Goal: Task Accomplishment & Management: Manage account settings

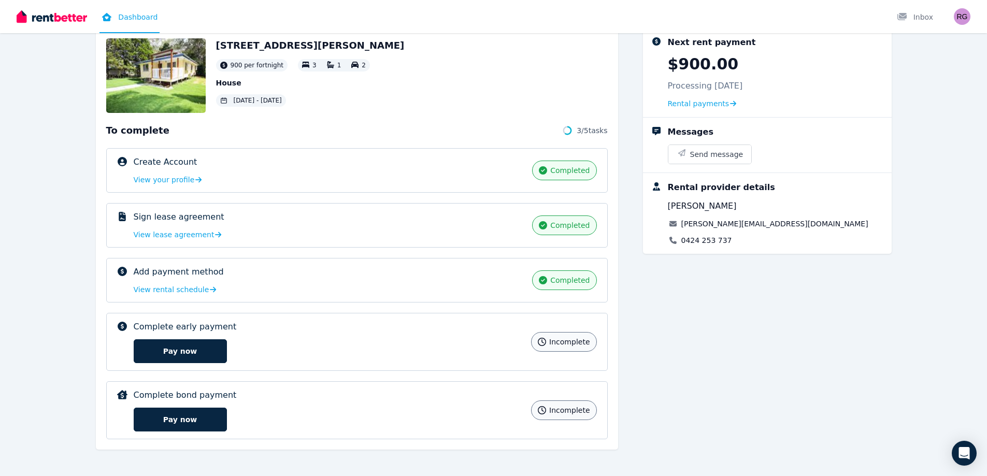
scroll to position [64, 0]
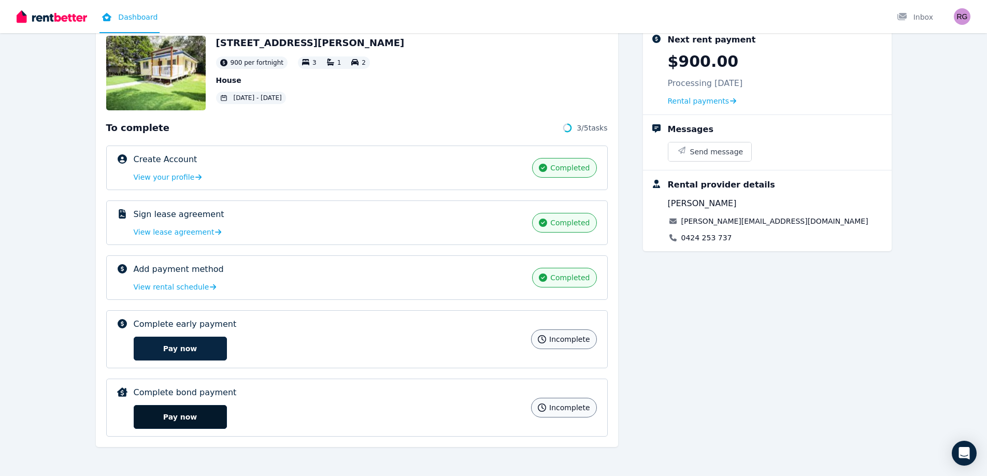
click at [174, 416] on button "Pay now" at bounding box center [180, 417] width 93 height 24
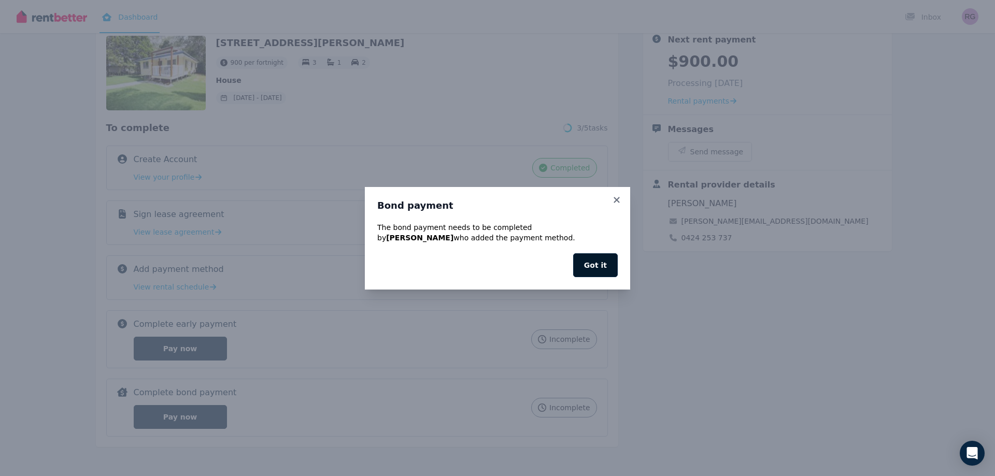
click at [600, 264] on button "Got it" at bounding box center [595, 265] width 45 height 24
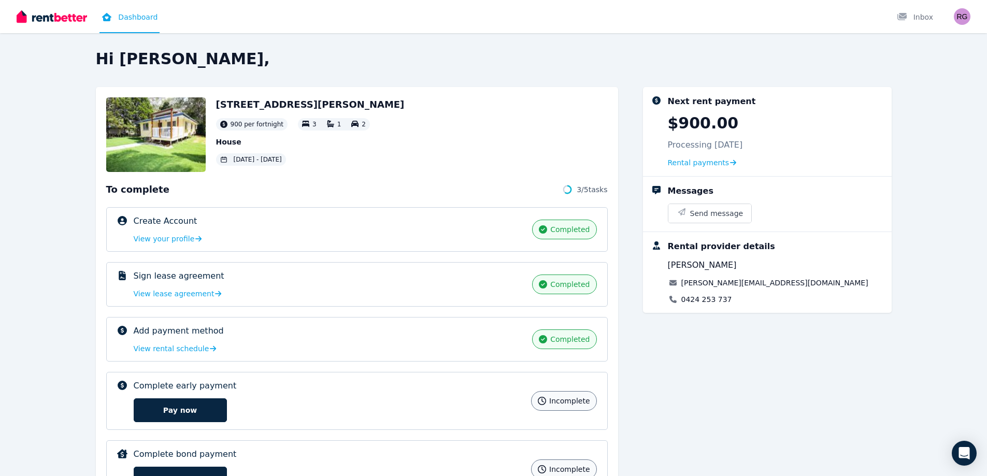
scroll to position [0, 0]
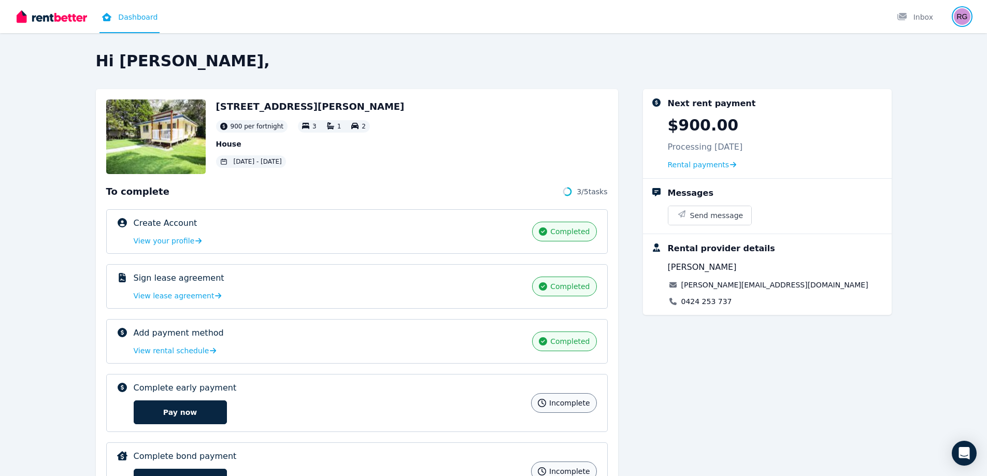
click at [961, 15] on img "button" at bounding box center [962, 16] width 17 height 17
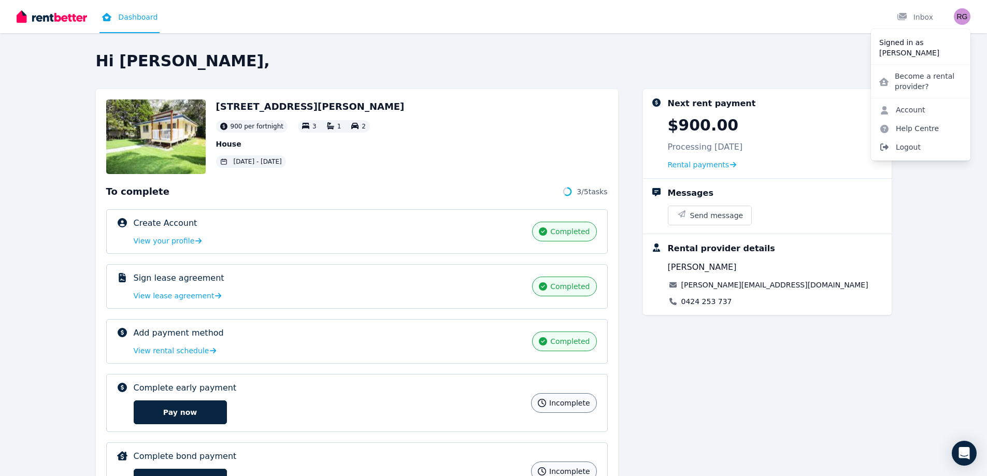
click at [908, 149] on span "Logout" at bounding box center [920, 147] width 99 height 19
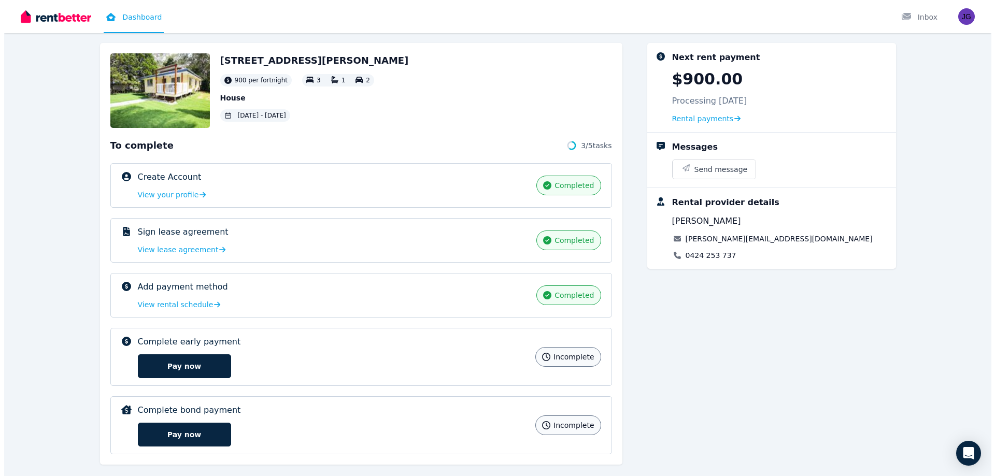
scroll to position [64, 0]
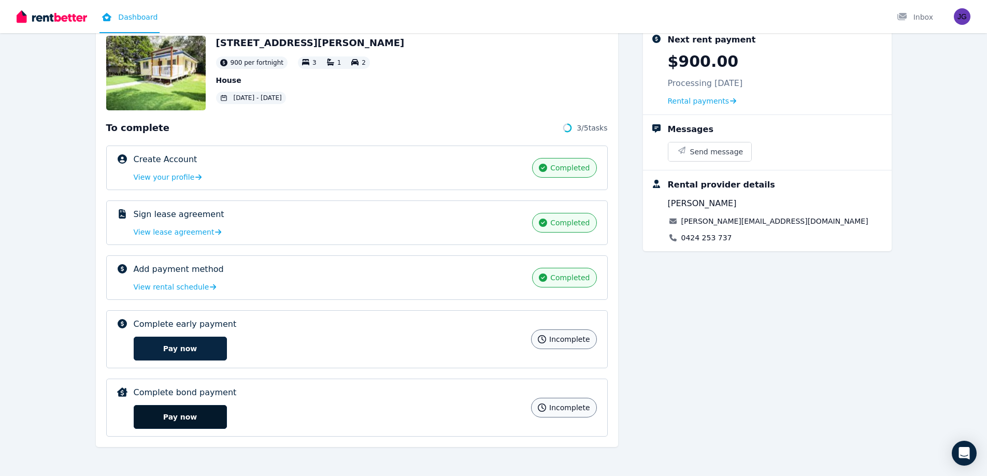
click at [172, 415] on button "Pay now" at bounding box center [180, 417] width 93 height 24
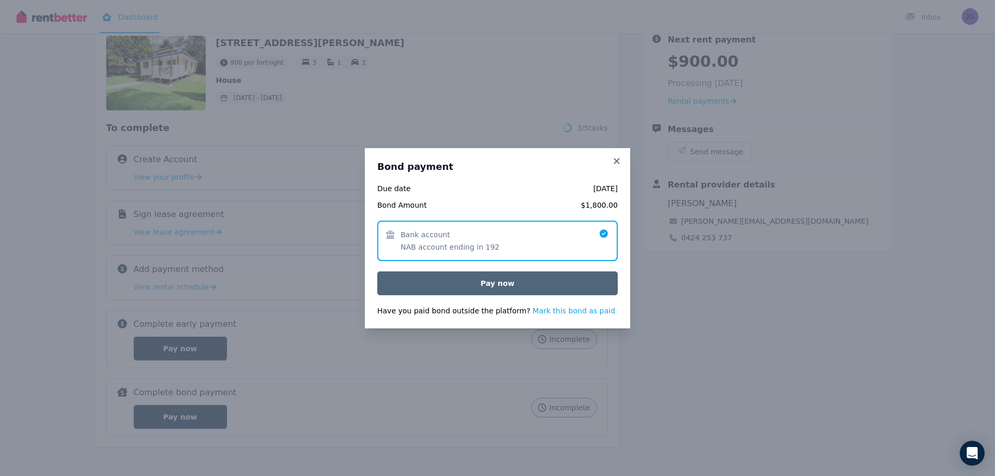
click at [498, 281] on button "Pay now" at bounding box center [497, 284] width 240 height 24
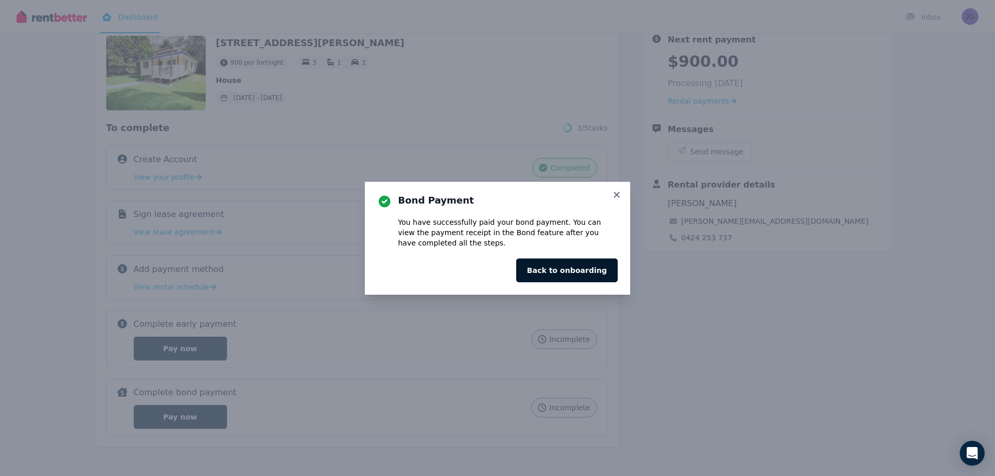
click at [579, 272] on button "Back to onboarding" at bounding box center [567, 271] width 102 height 24
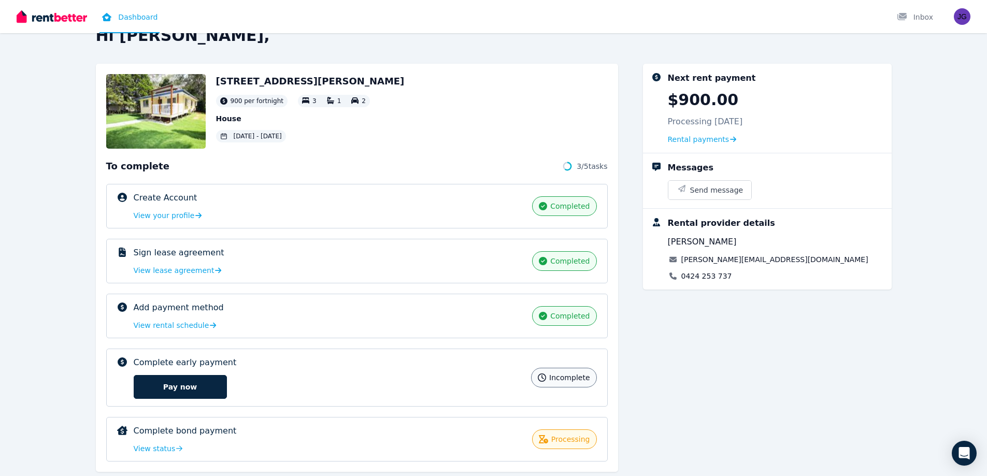
scroll to position [50, 0]
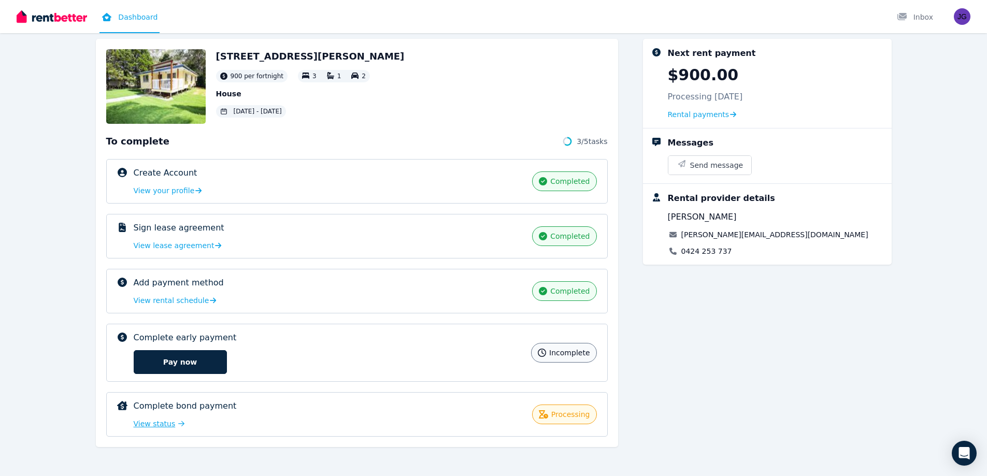
click at [152, 426] on span "View status" at bounding box center [155, 424] width 42 height 10
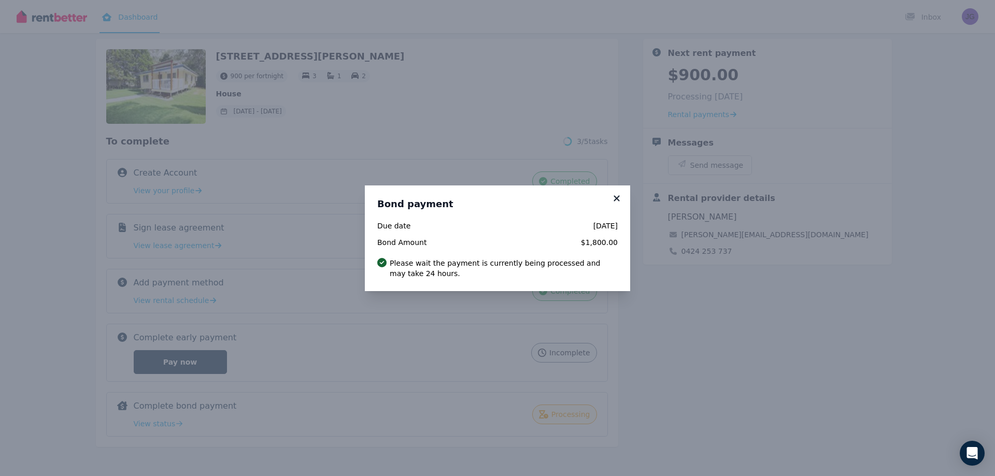
click at [617, 198] on icon at bounding box center [617, 198] width 6 height 6
